Goal: Information Seeking & Learning: Learn about a topic

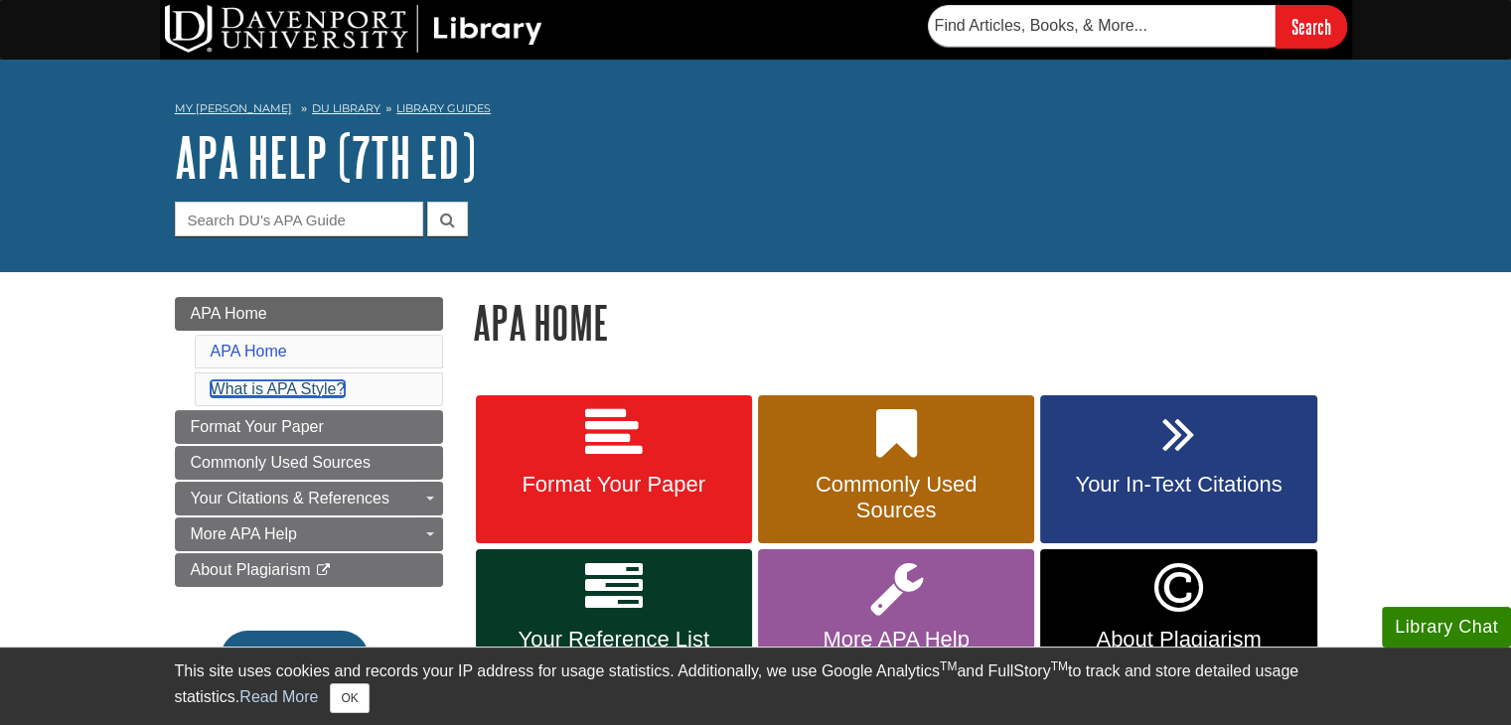
click at [254, 391] on link "What is APA Style?" at bounding box center [278, 388] width 135 height 17
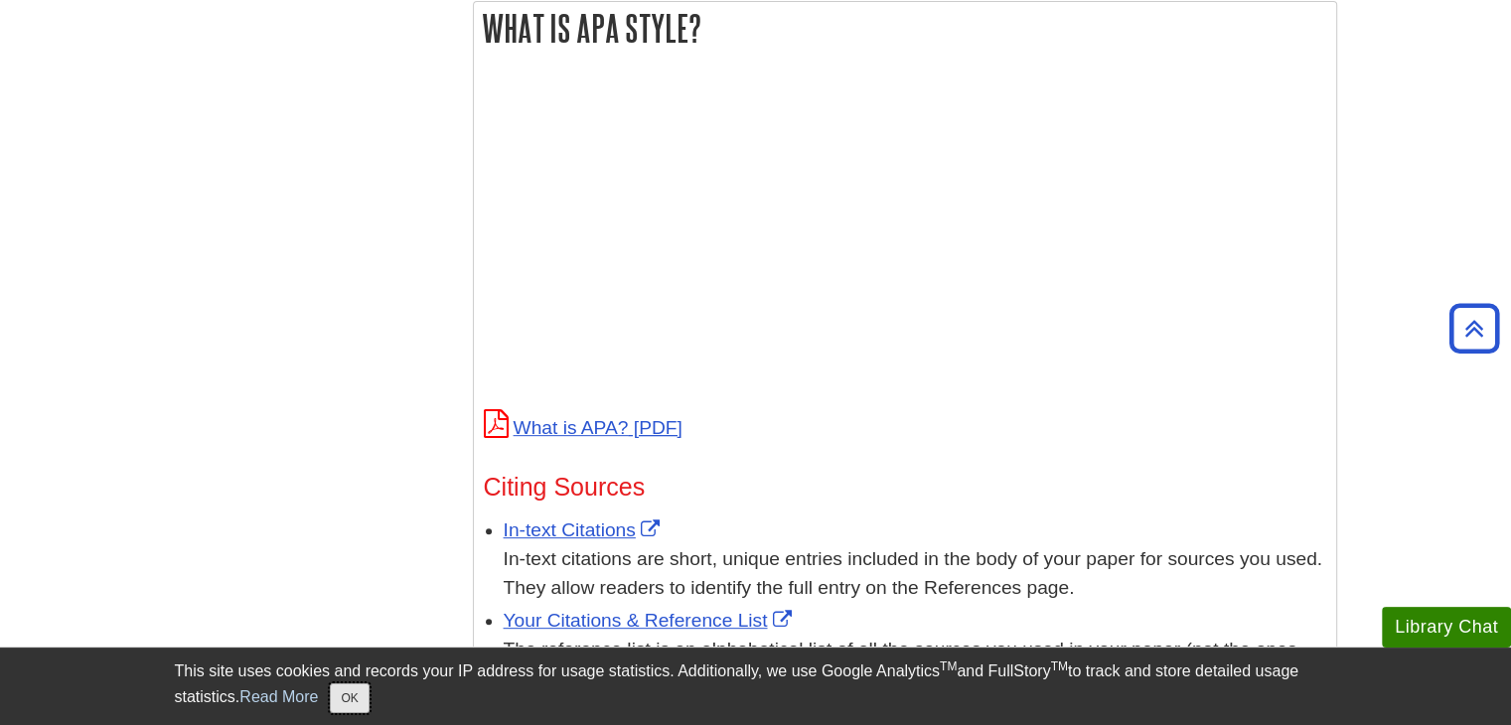
click at [348, 706] on button "OK" at bounding box center [349, 698] width 39 height 30
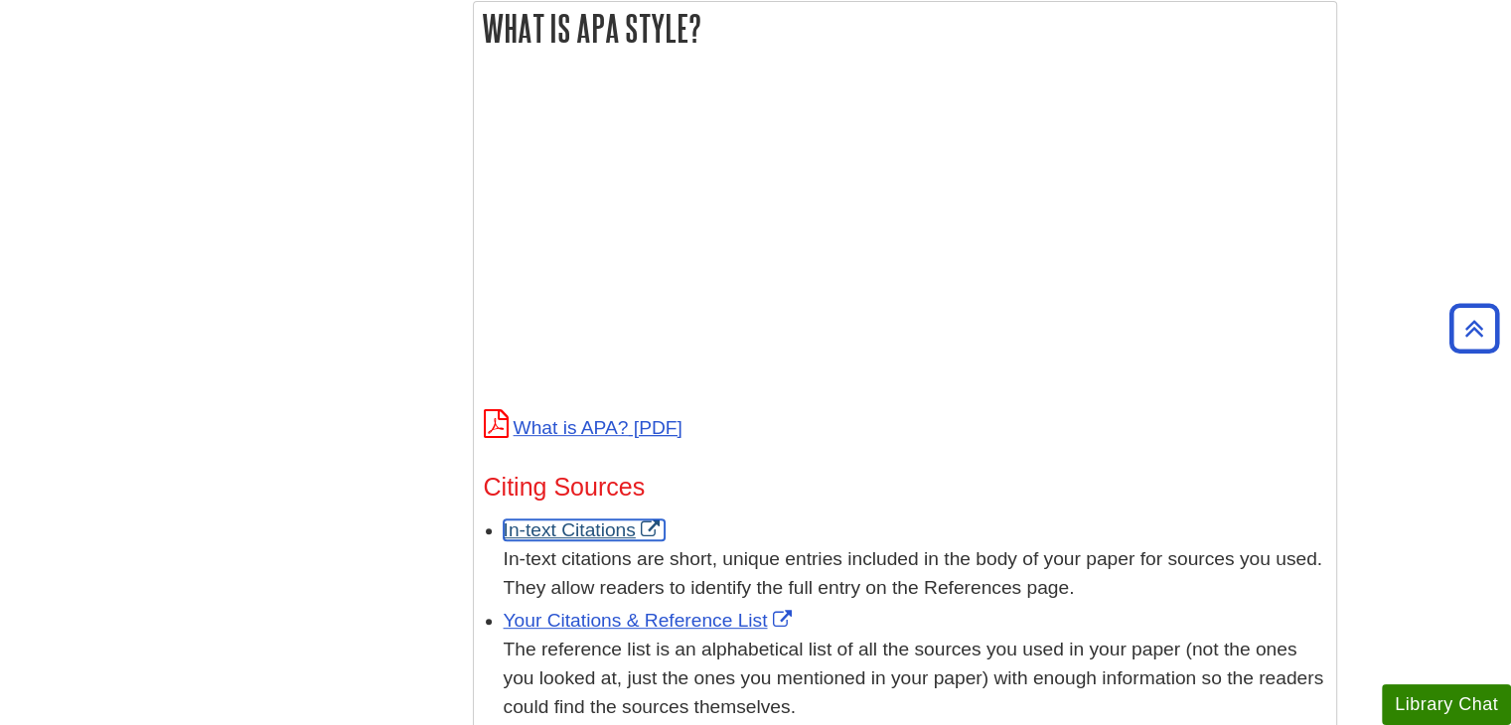
click at [553, 530] on link "In-text Citations" at bounding box center [584, 529] width 161 height 21
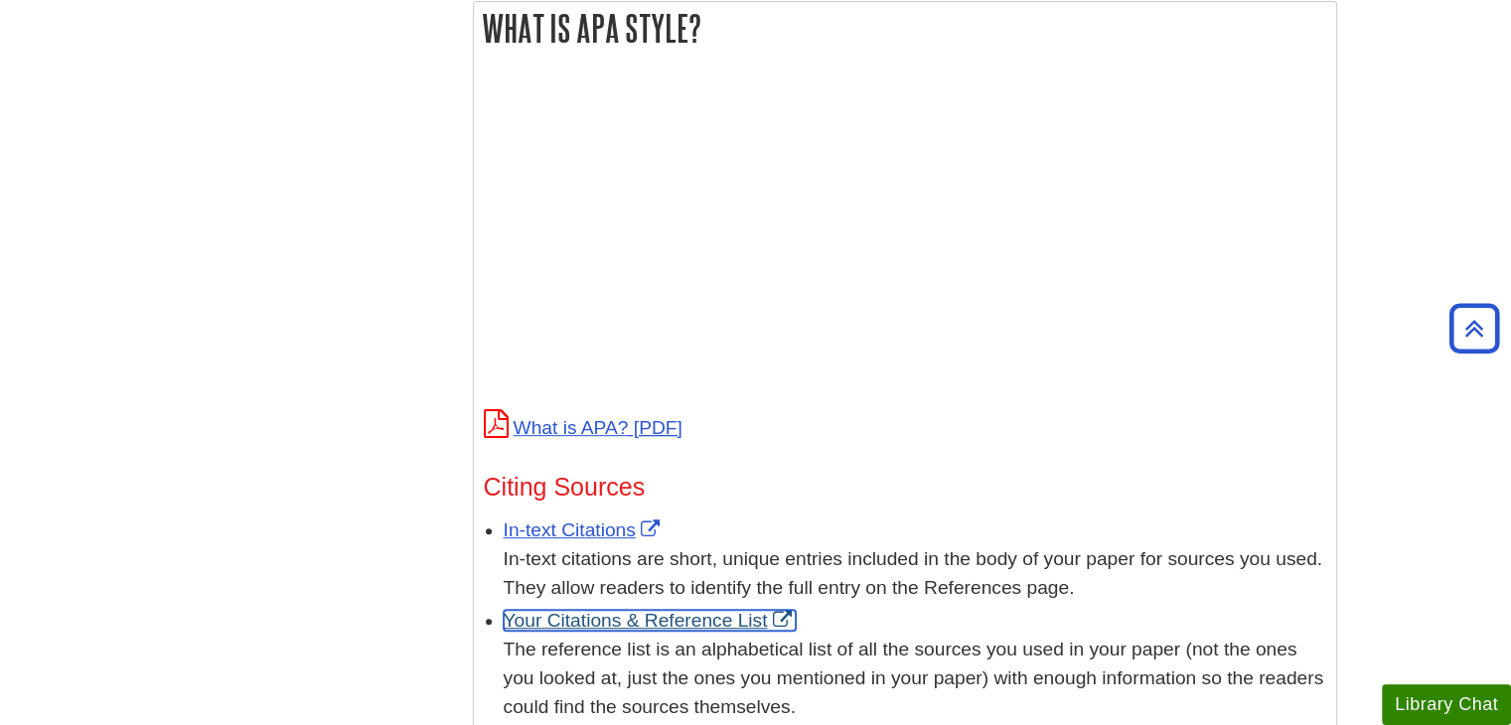
click at [678, 627] on link "Your Citations & Reference List" at bounding box center [650, 620] width 293 height 21
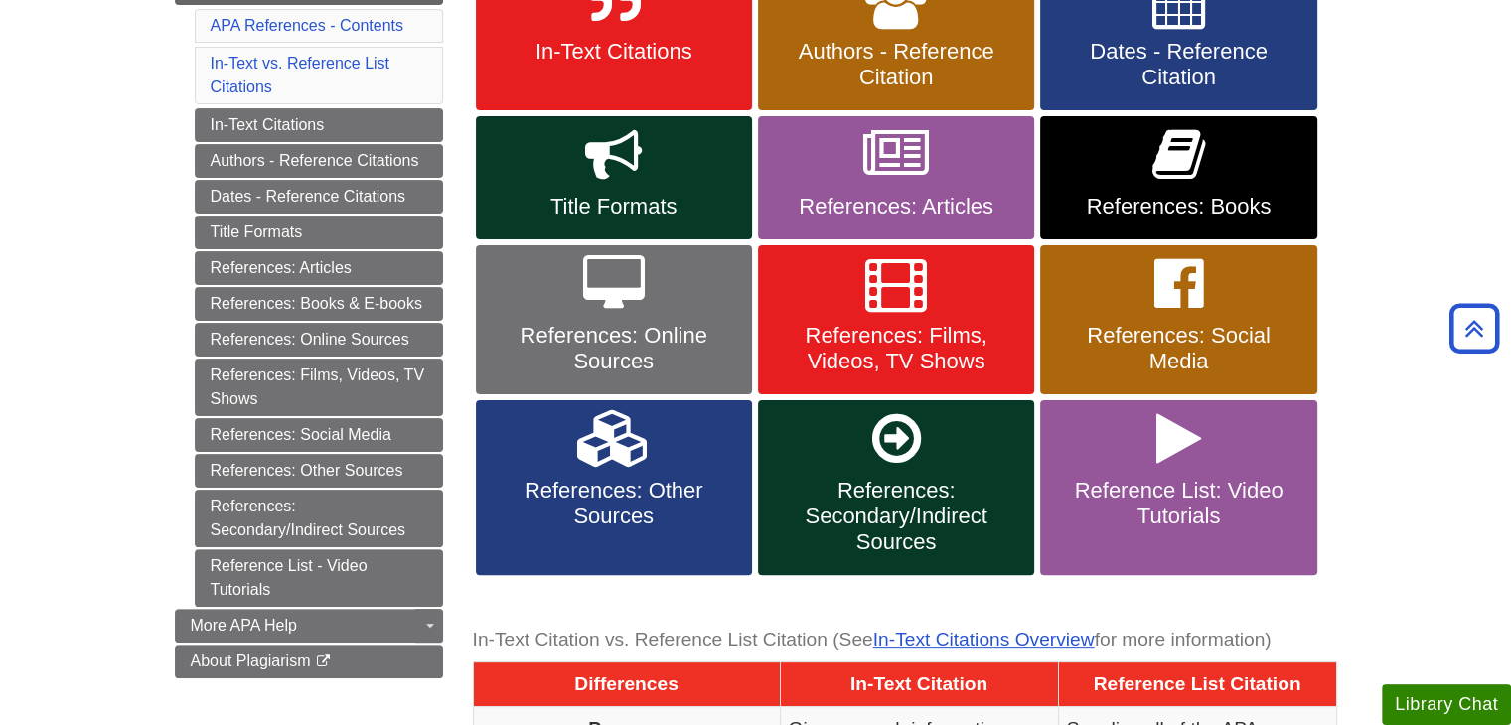
scroll to position [462, 0]
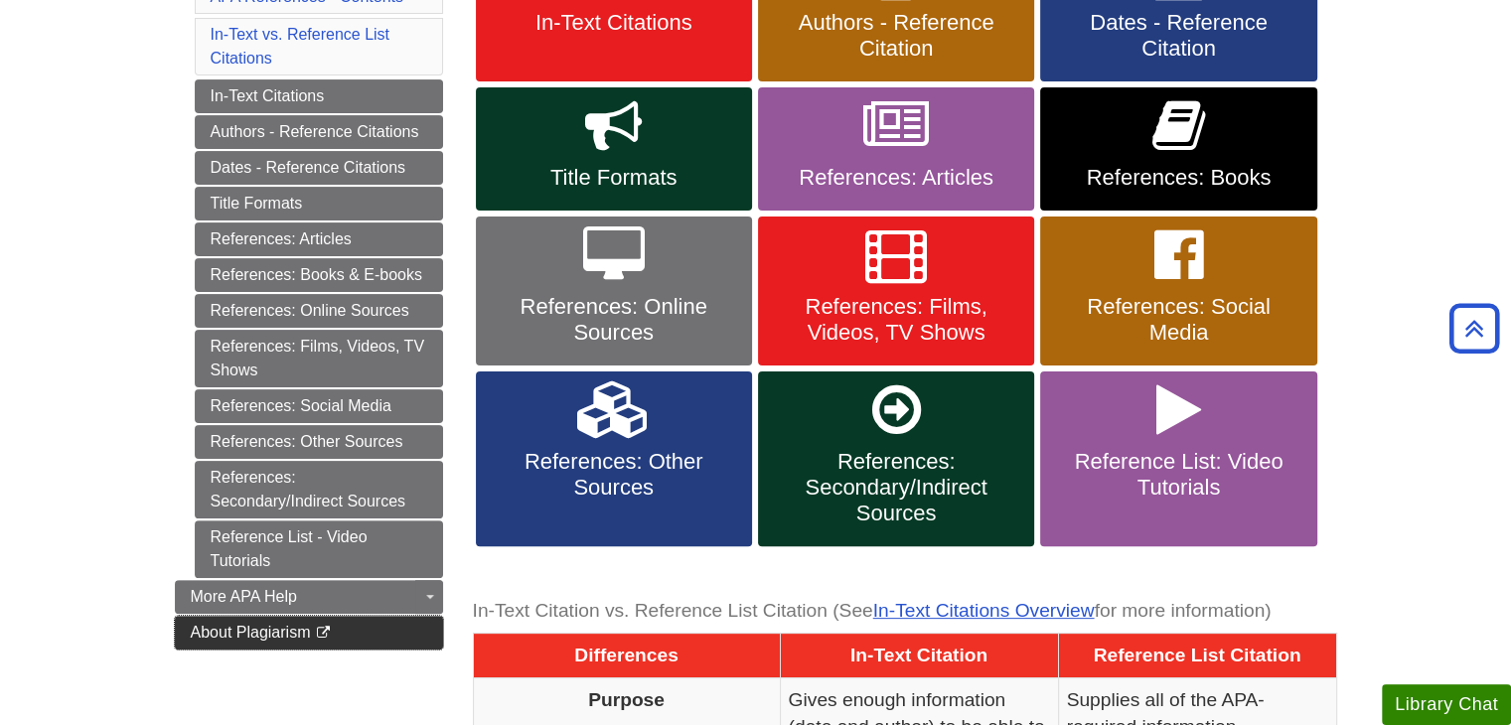
click at [379, 634] on link "About Plagiarism This link opens in a new window" at bounding box center [309, 633] width 268 height 34
click at [392, 631] on link "About Plagiarism This link opens in a new window" at bounding box center [309, 633] width 268 height 34
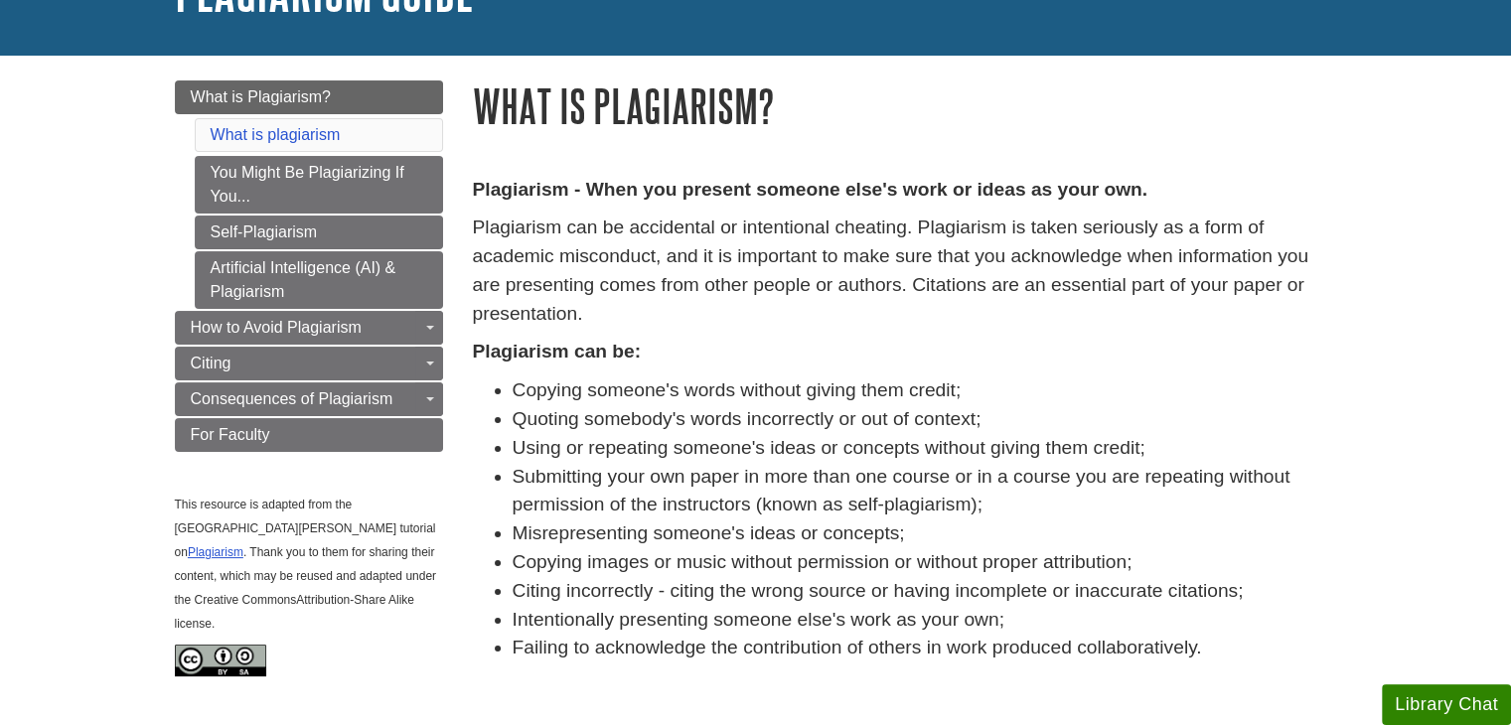
scroll to position [148, 0]
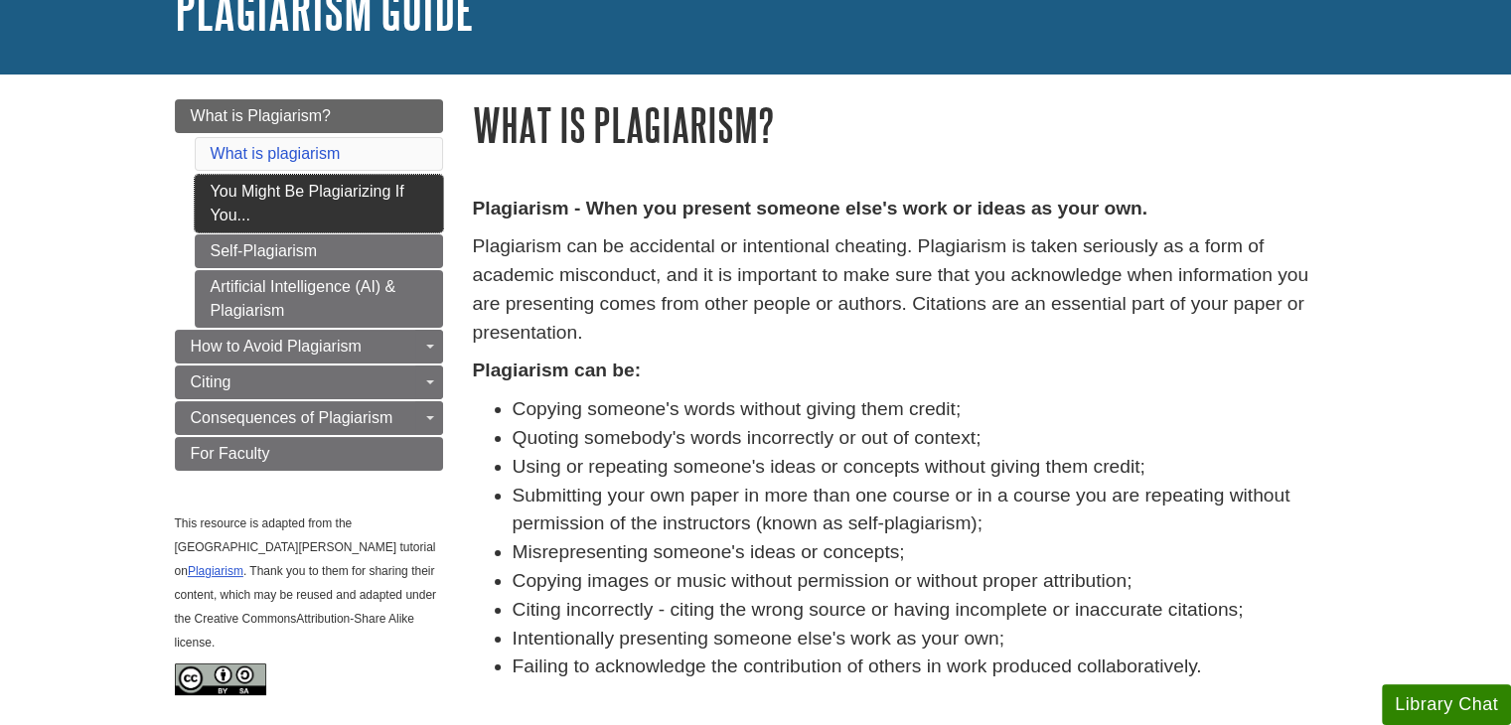
click at [345, 200] on link "You Might Be Plagiarizing If You..." at bounding box center [319, 204] width 248 height 58
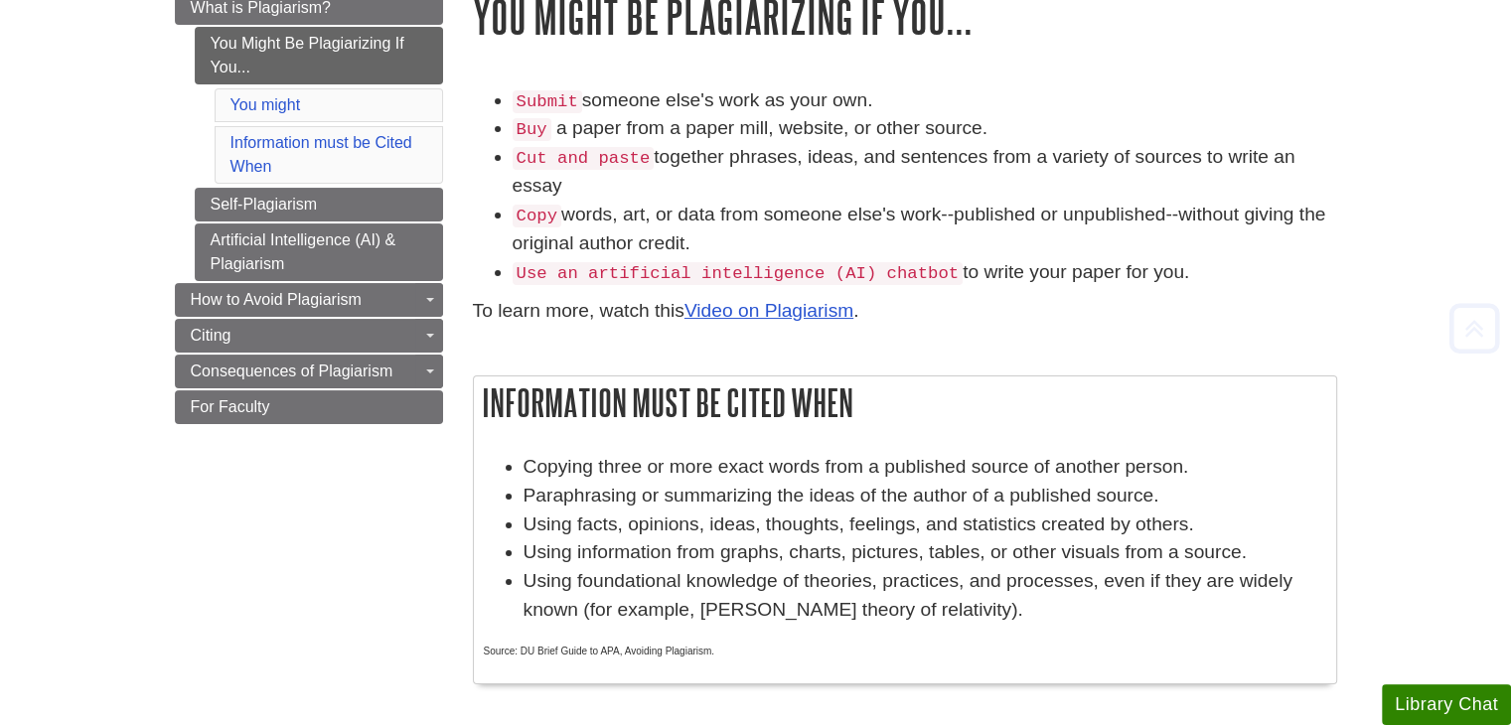
scroll to position [262, 0]
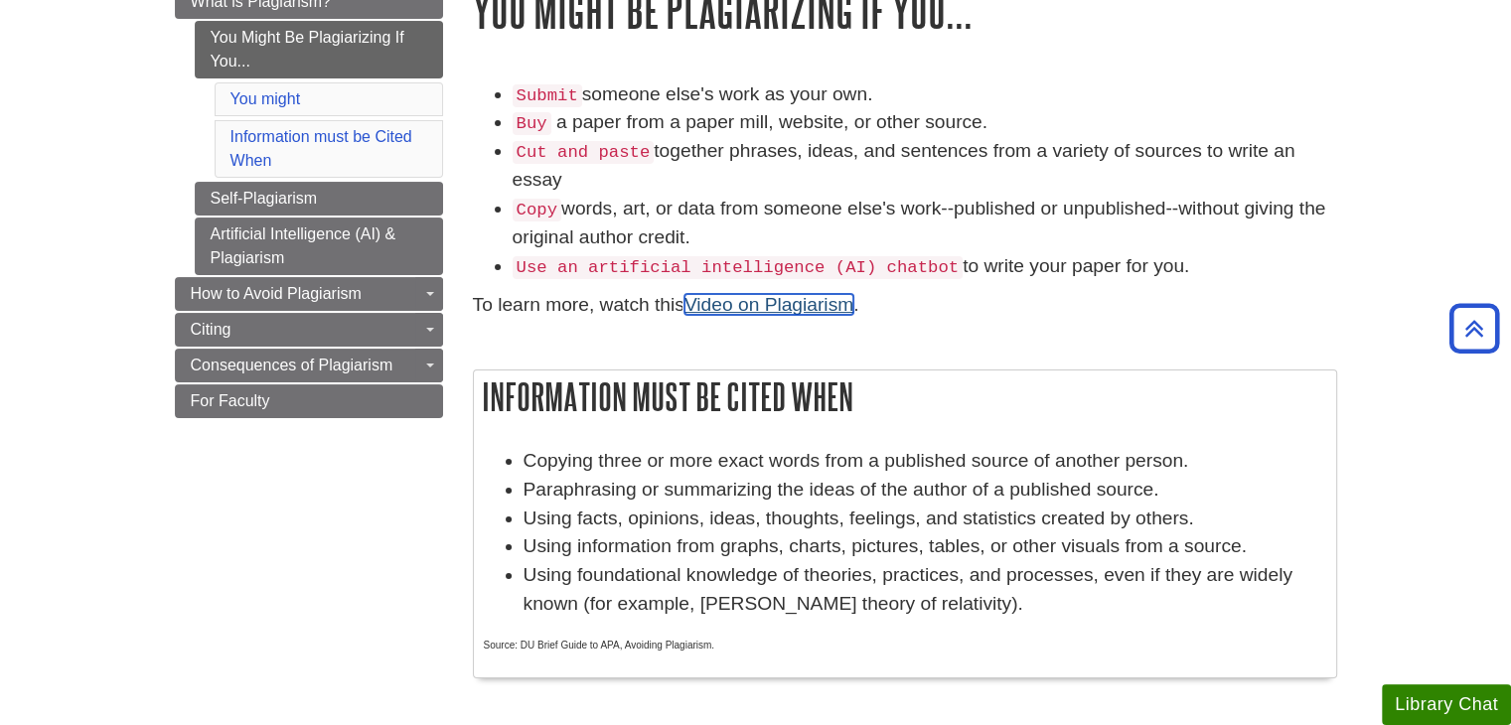
click at [746, 309] on link "Video on Plagiarism" at bounding box center [768, 304] width 169 height 21
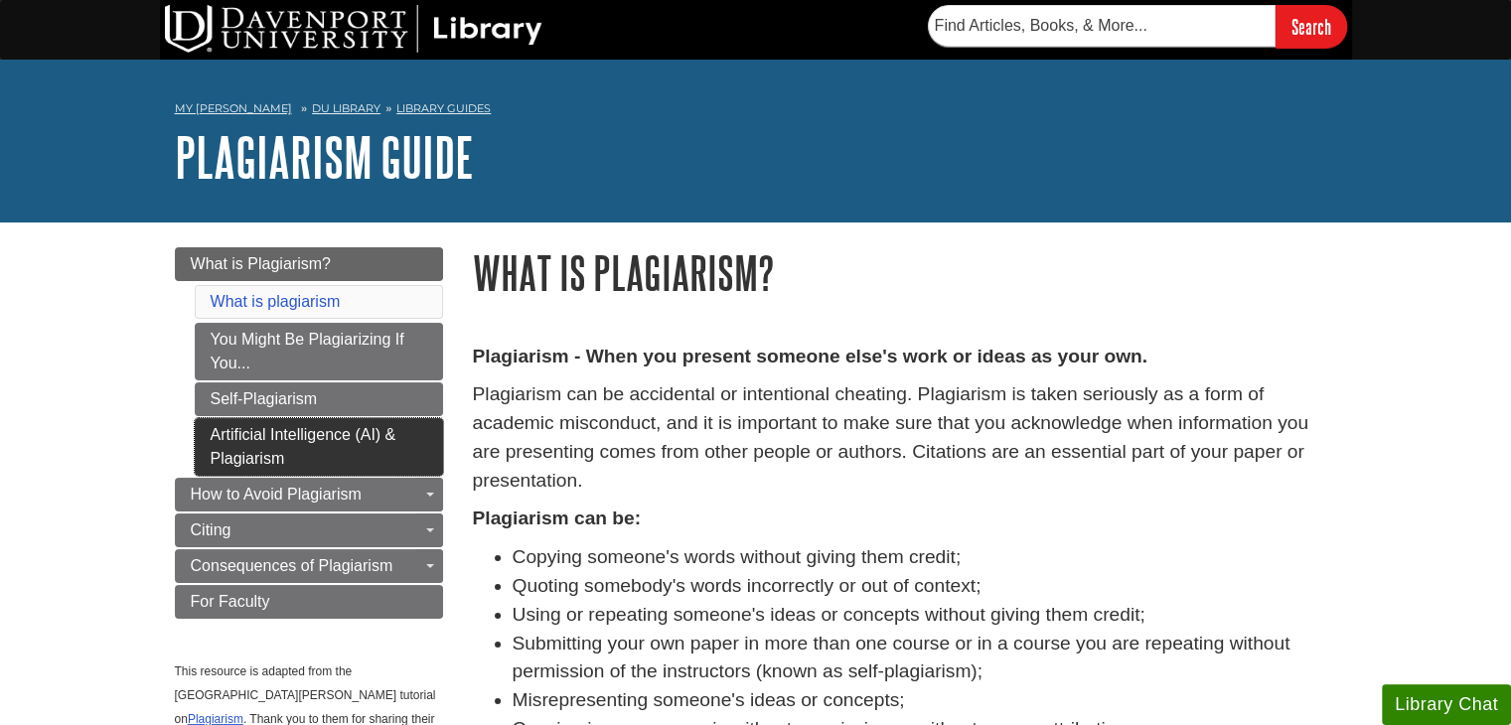
click at [344, 443] on link "Artificial Intelligence (AI) & Plagiarism" at bounding box center [319, 447] width 248 height 58
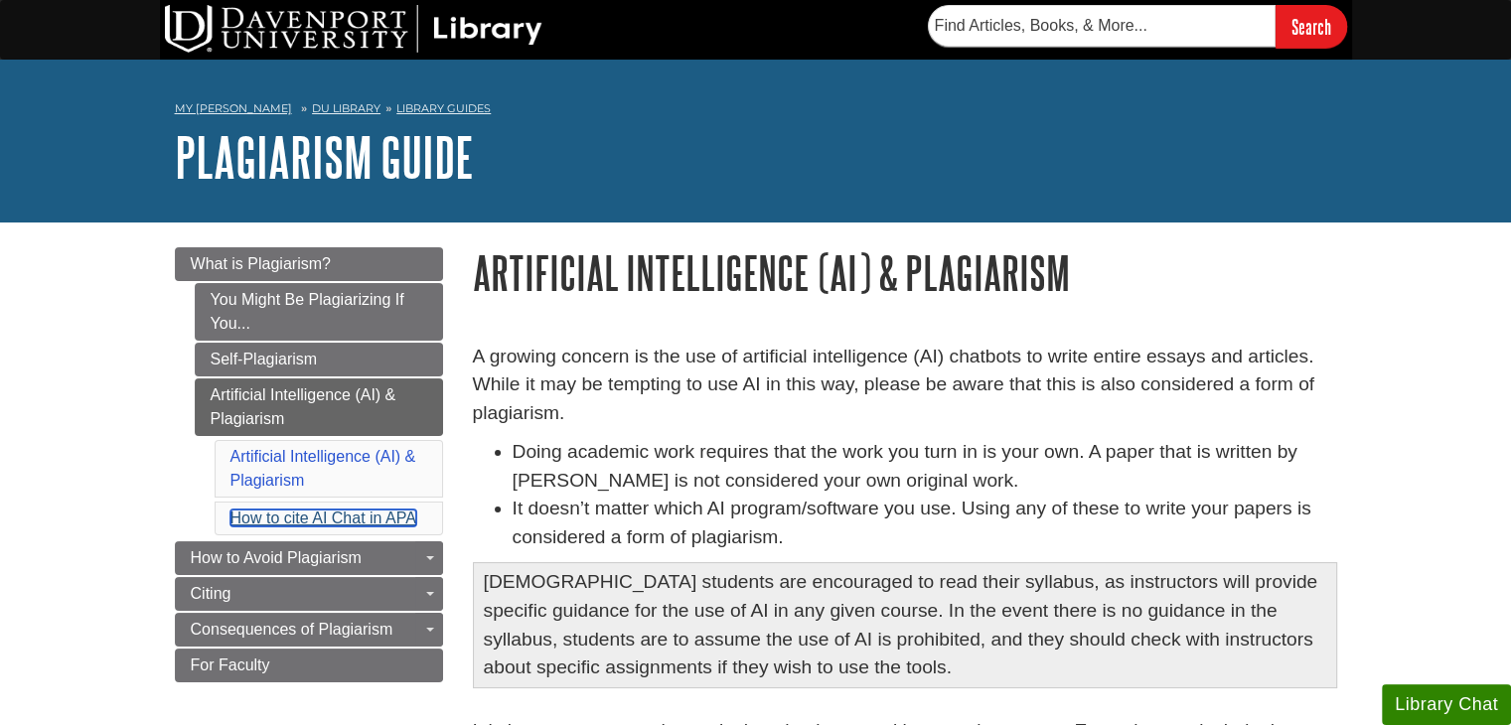
click at [400, 516] on link "How to cite AI Chat in APA" at bounding box center [323, 517] width 186 height 17
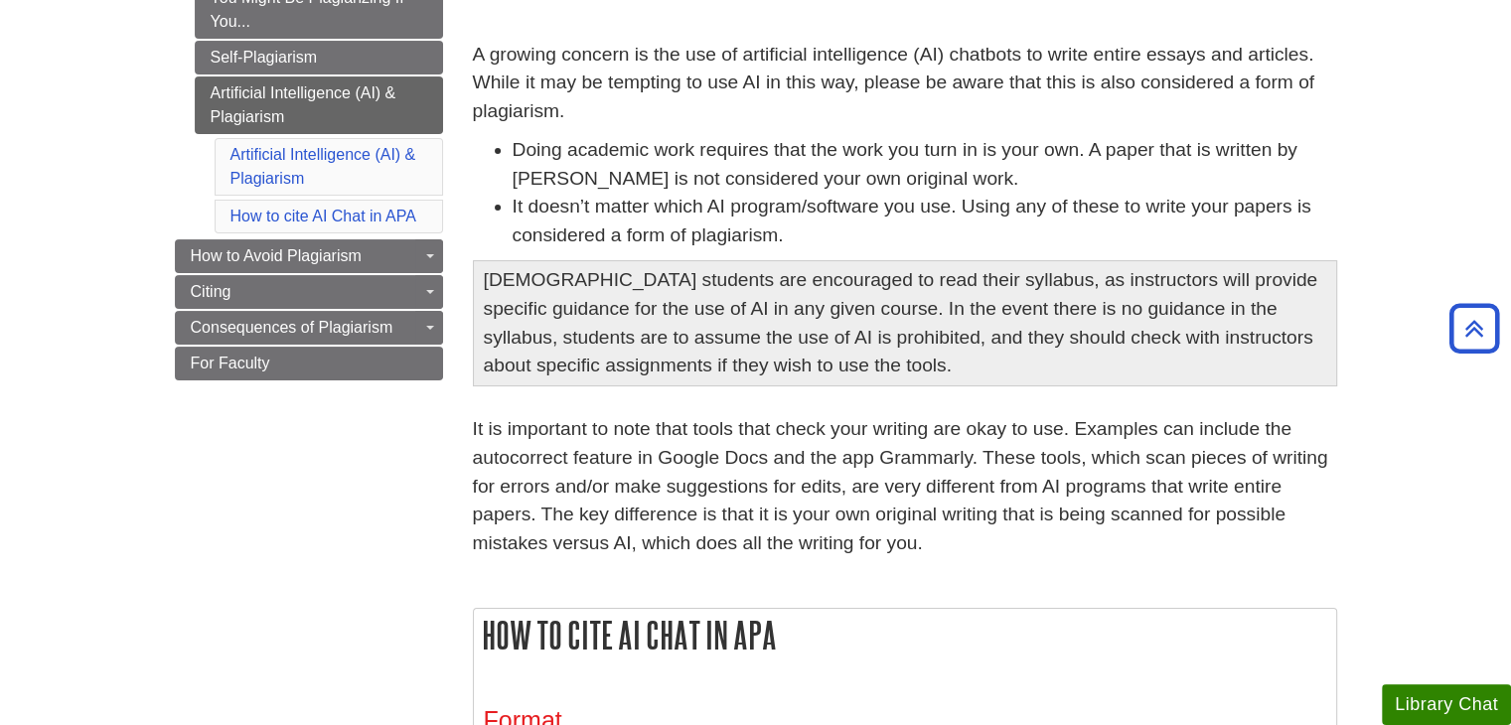
scroll to position [70, 0]
